Goal: Information Seeking & Learning: Learn about a topic

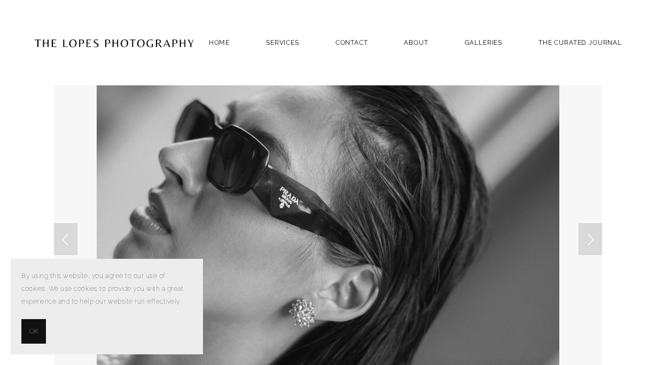
click at [34, 331] on span "OK" at bounding box center [33, 331] width 9 height 13
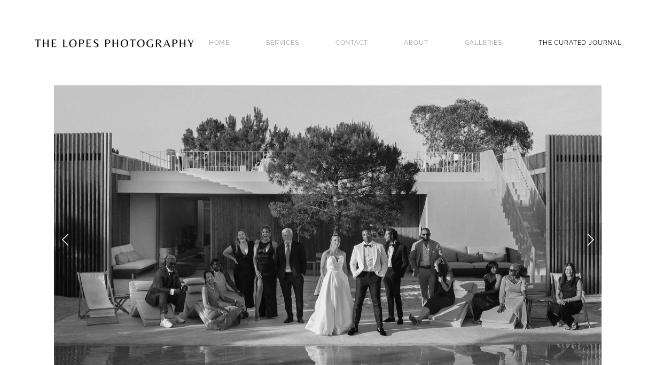
click at [556, 42] on link "THE CURATED JOURNAL" at bounding box center [580, 42] width 83 height 14
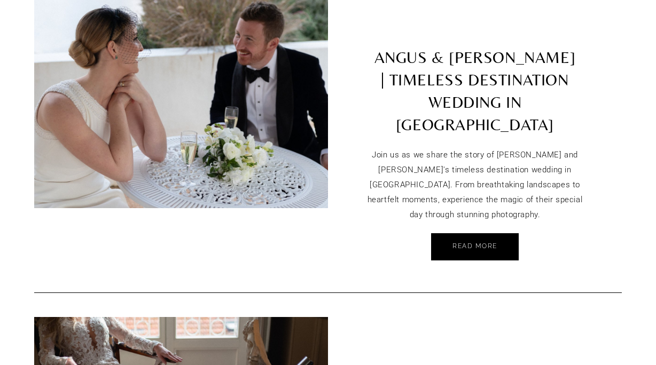
scroll to position [424, 0]
